Goal: Transaction & Acquisition: Subscribe to service/newsletter

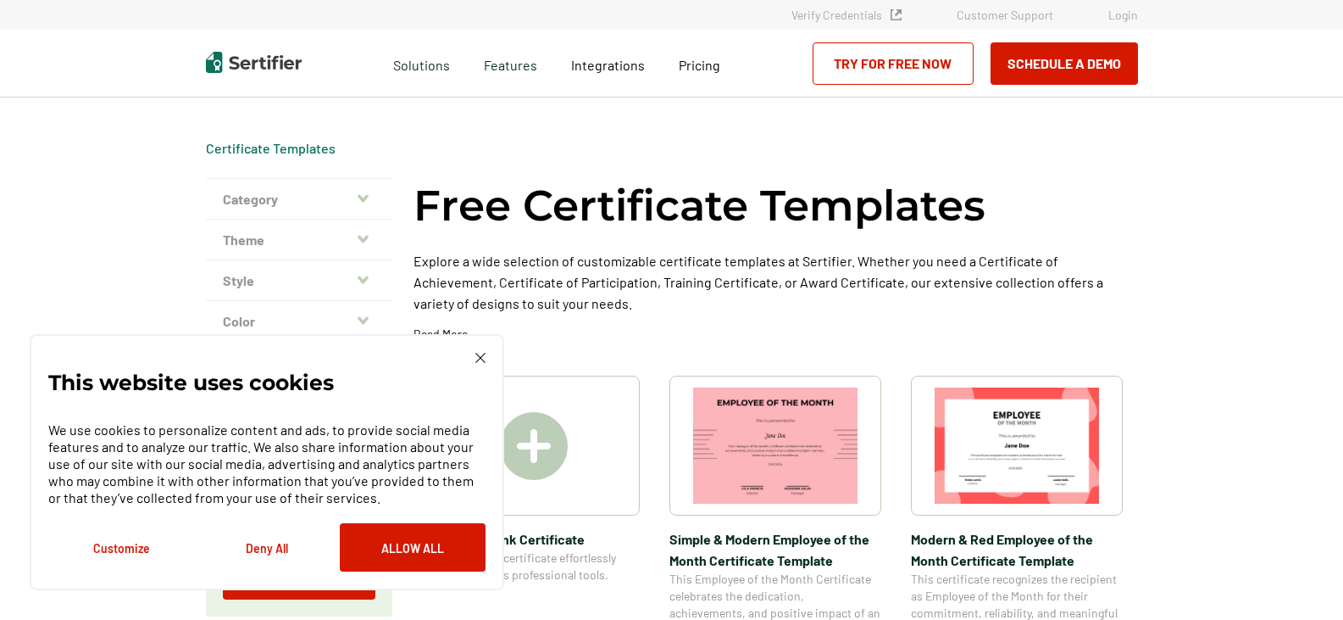
click at [503, 356] on div "This website uses cookies We use cookies to personalize content and ads, to pro…" at bounding box center [267, 462] width 475 height 256
click at [486, 358] on div "This website uses cookies We use cookies to personalize content and ads, to pro…" at bounding box center [267, 462] width 475 height 256
click at [476, 358] on img at bounding box center [480, 358] width 10 height 10
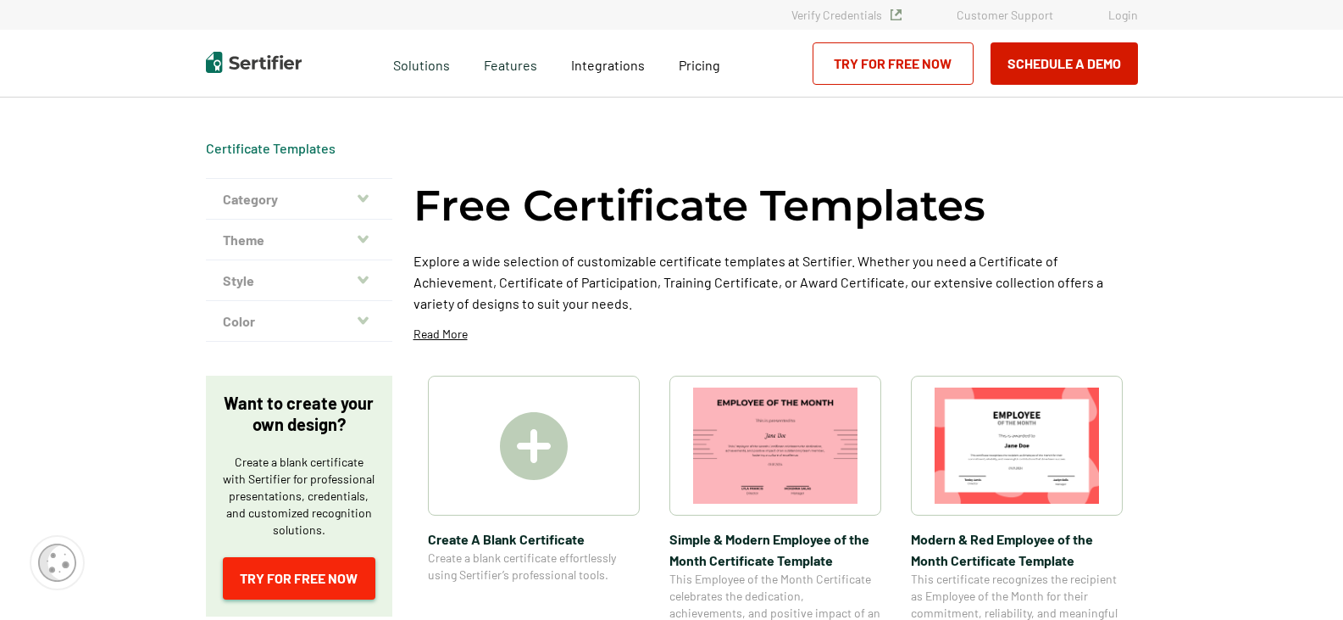
click at [280, 586] on link "Try for Free Now" at bounding box center [299, 578] width 153 height 42
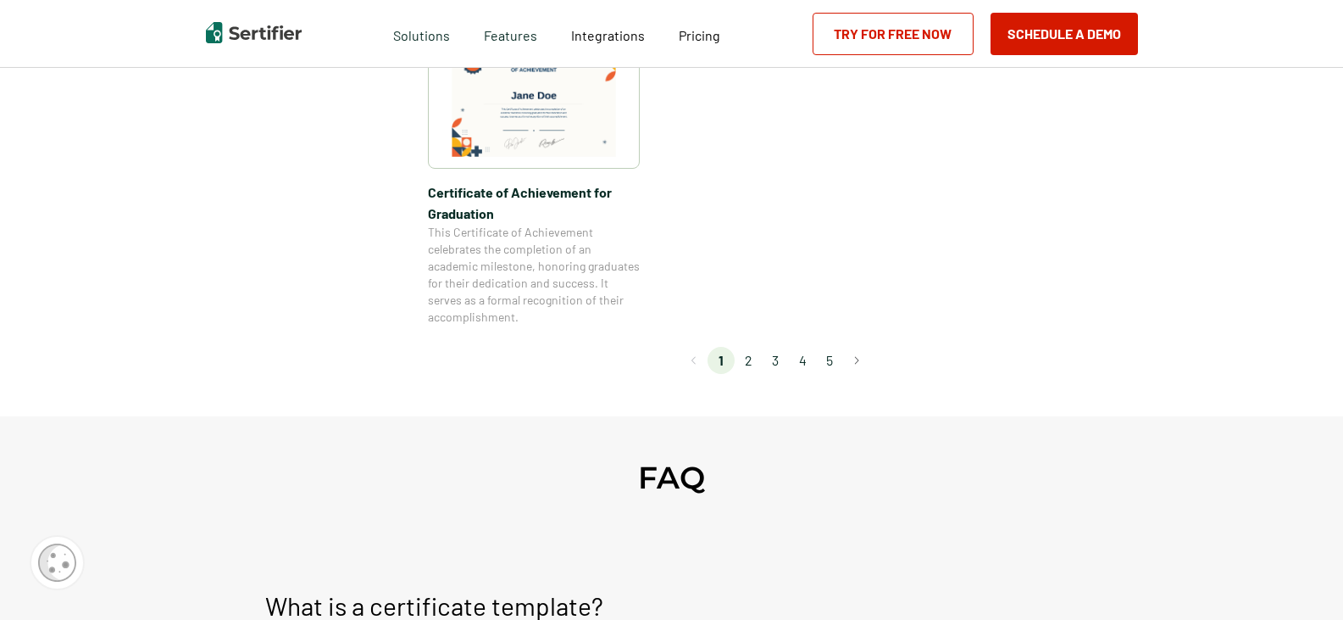
scroll to position [1441, 0]
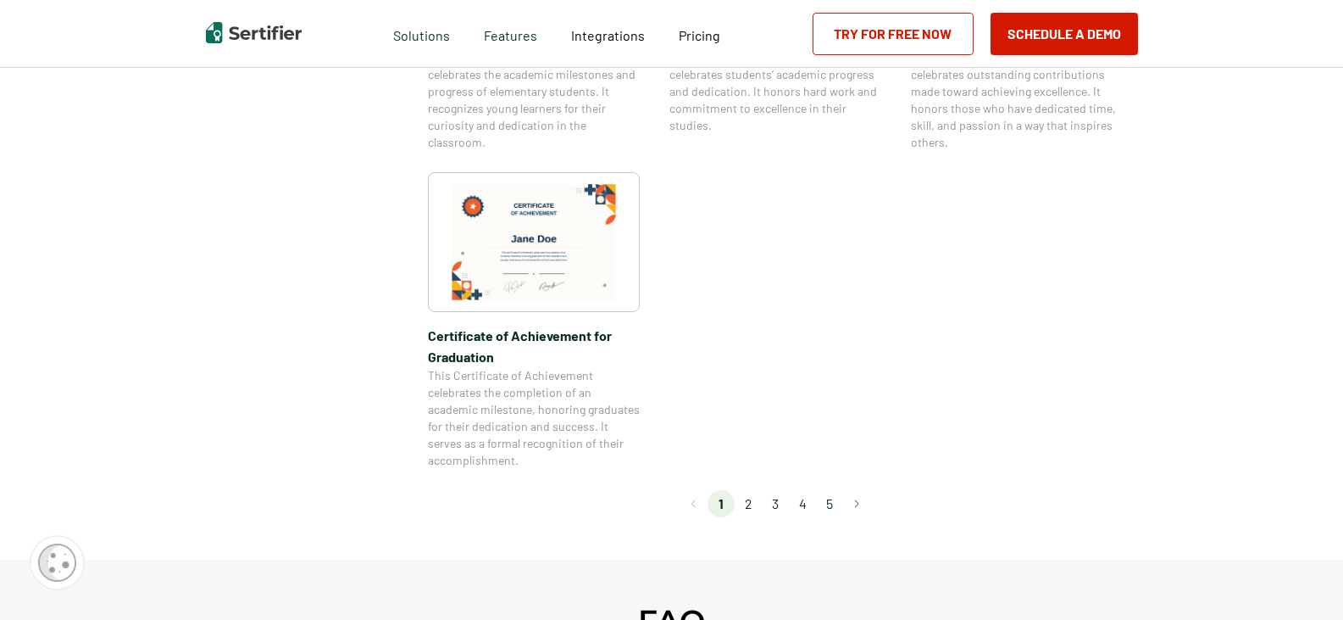
click at [875, 27] on link "Try for Free Now" at bounding box center [893, 34] width 161 height 42
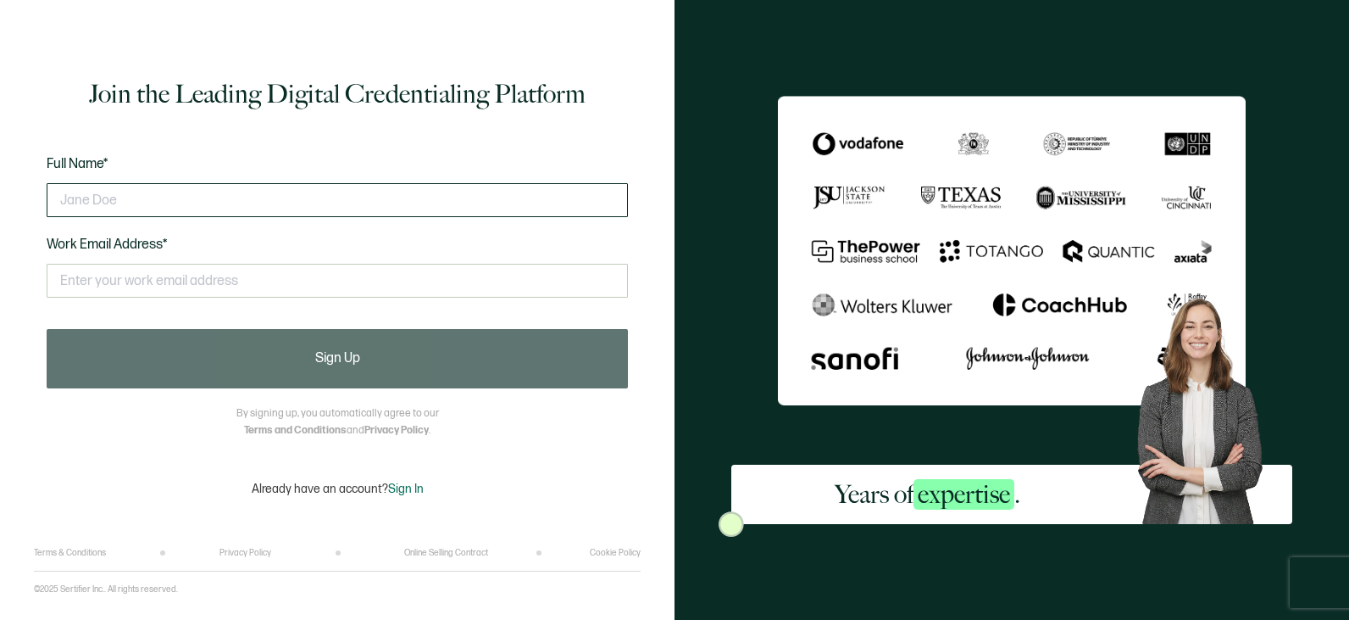
click at [175, 203] on input "text" at bounding box center [337, 200] width 581 height 34
click at [425, 214] on input "text" at bounding box center [337, 200] width 581 height 34
type input "[PERSON_NAME]"
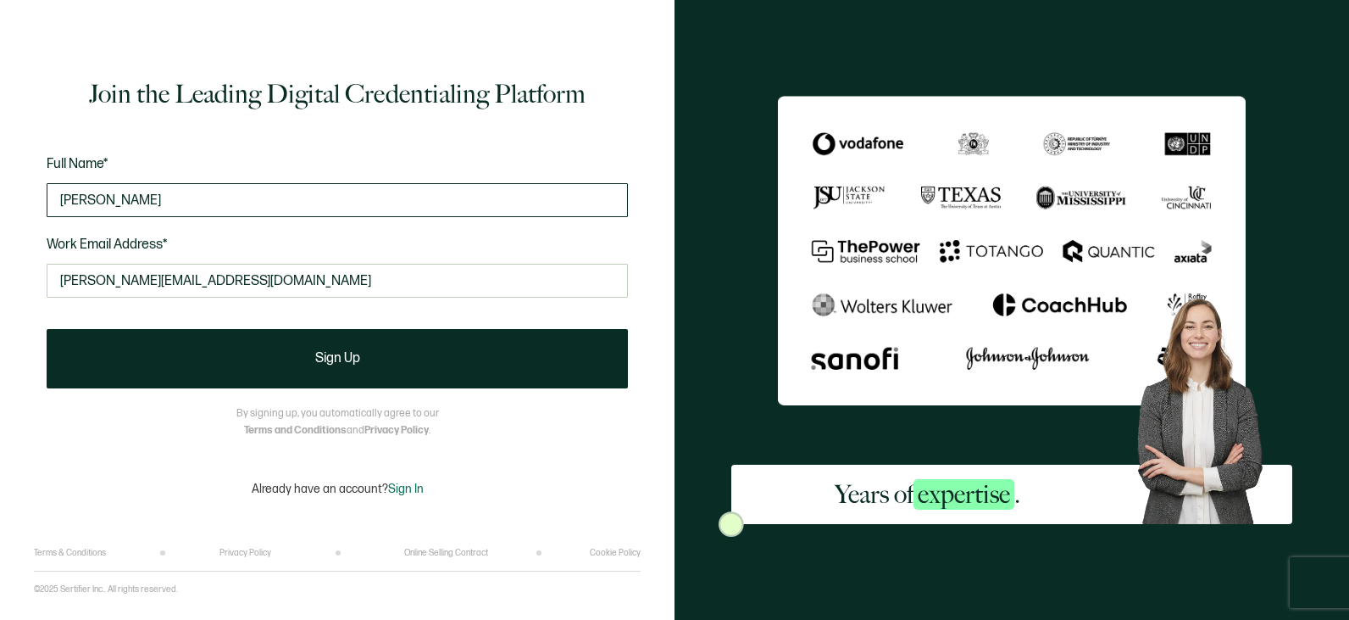
type input "[PERSON_NAME][EMAIL_ADDRESS][DOMAIN_NAME]"
